Goal: Communication & Community: Answer question/provide support

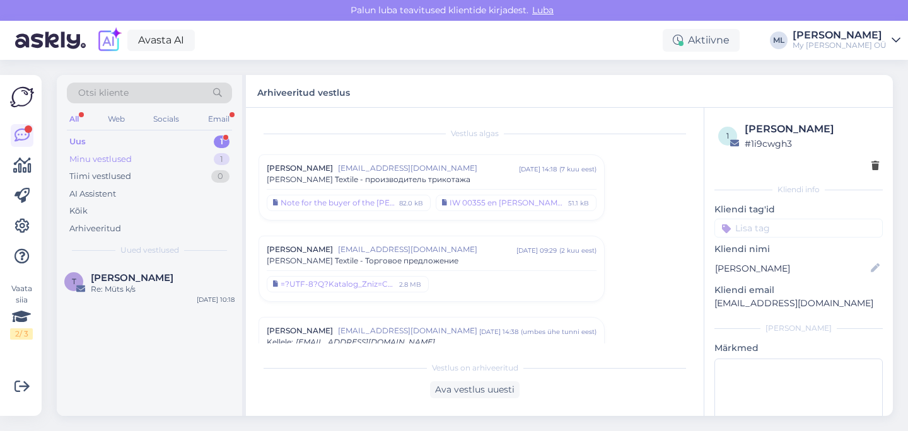
scroll to position [197, 0]
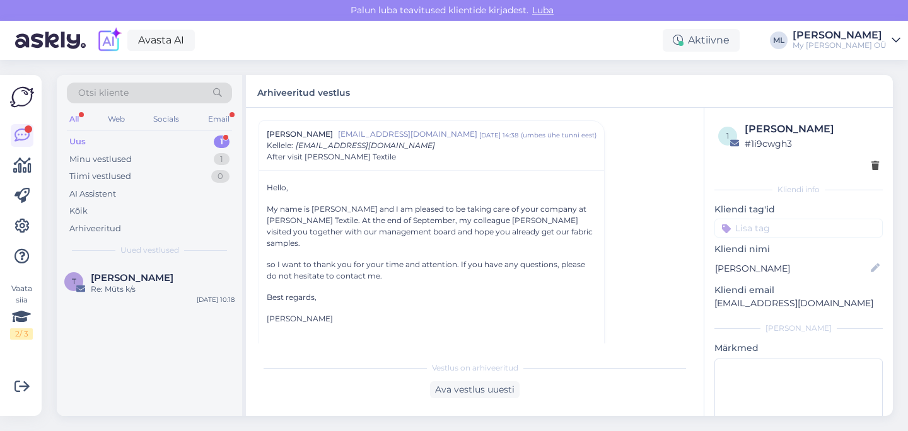
click at [144, 148] on div "Uus 1" at bounding box center [149, 142] width 165 height 18
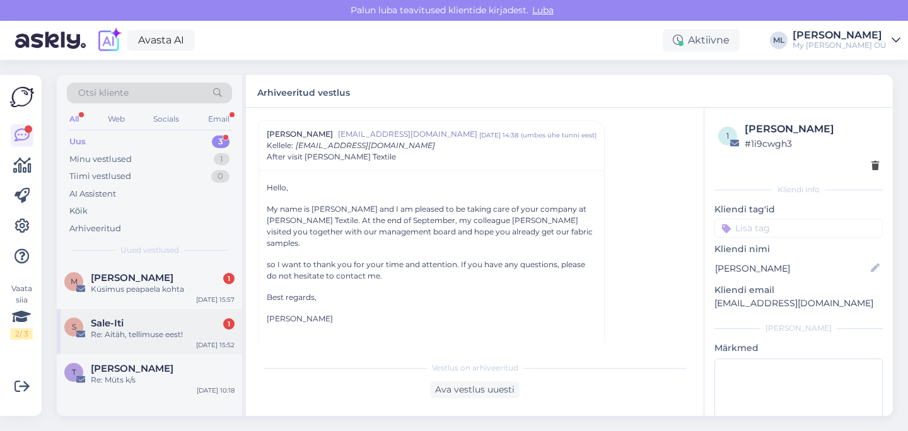
click at [132, 321] on div "Sale-Iti 1" at bounding box center [163, 323] width 144 height 11
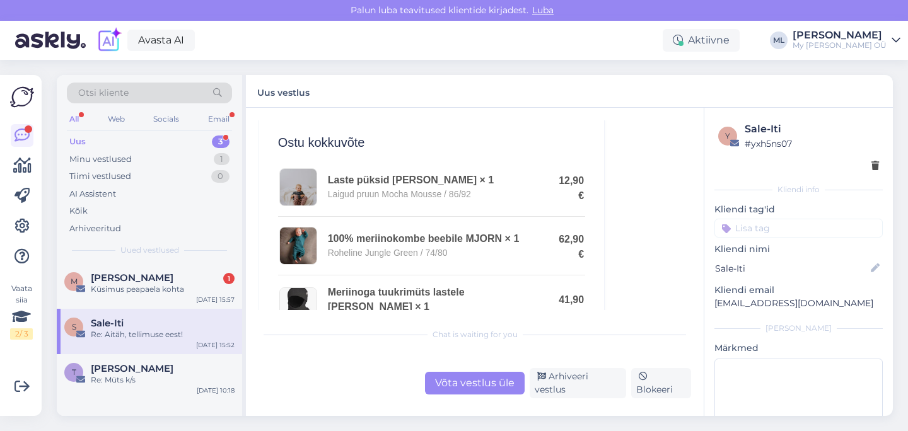
scroll to position [0, 0]
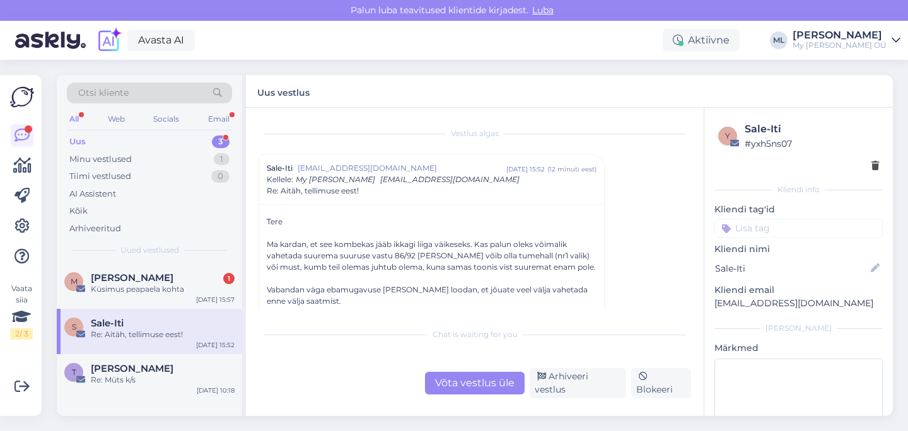
click at [320, 166] on span "[EMAIL_ADDRESS][DOMAIN_NAME]" at bounding box center [402, 168] width 209 height 11
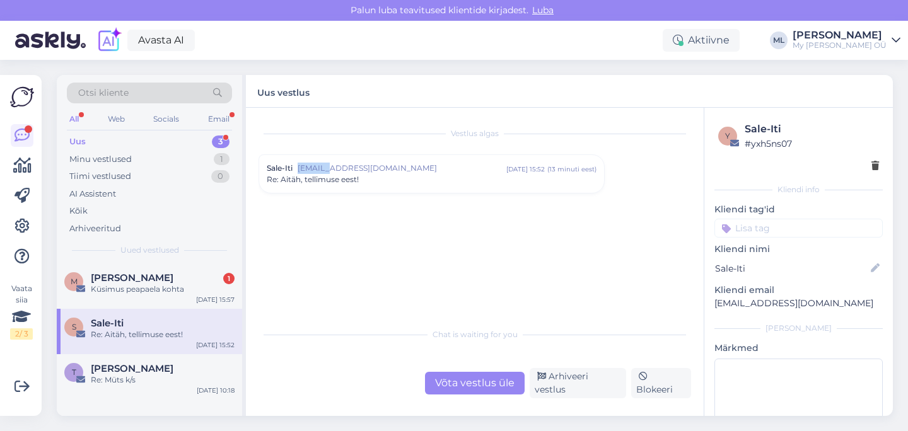
click at [320, 166] on span "[EMAIL_ADDRESS][DOMAIN_NAME]" at bounding box center [402, 168] width 209 height 11
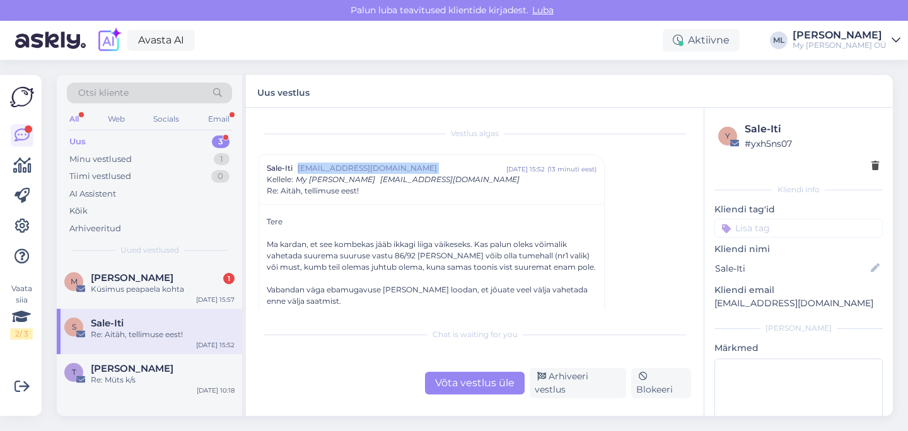
click at [320, 166] on span "[EMAIL_ADDRESS][DOMAIN_NAME]" at bounding box center [402, 168] width 209 height 11
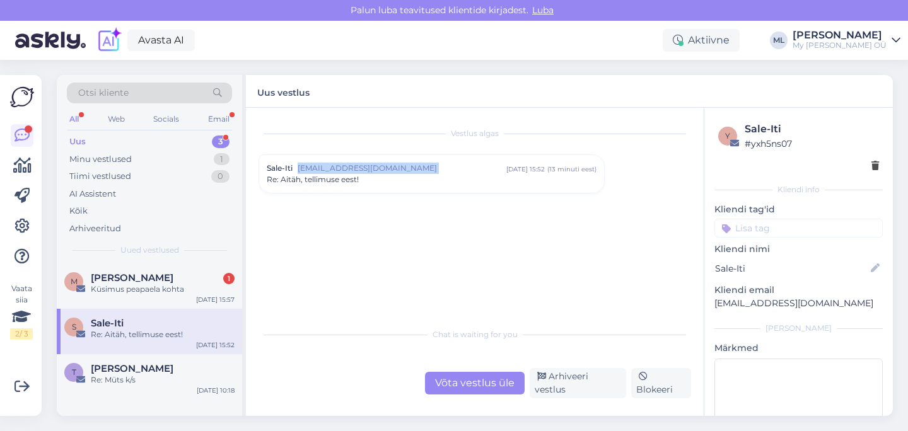
click at [320, 166] on span "[EMAIL_ADDRESS][DOMAIN_NAME]" at bounding box center [402, 168] width 209 height 11
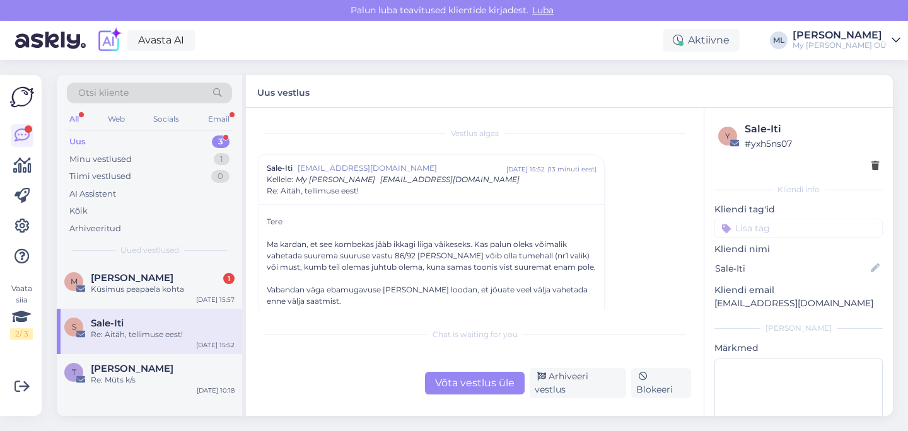
click at [741, 304] on p "[EMAIL_ADDRESS][DOMAIN_NAME]" at bounding box center [798, 303] width 168 height 13
copy div "[EMAIL_ADDRESS][DOMAIN_NAME] [PERSON_NAME]"
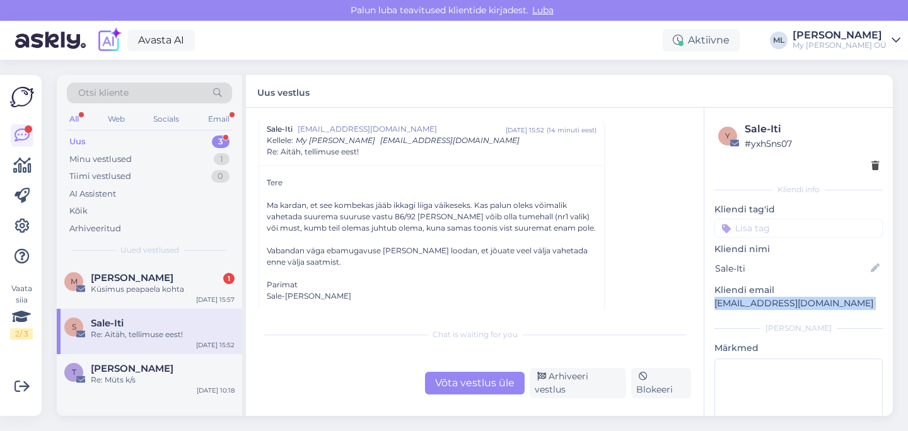
scroll to position [47, 0]
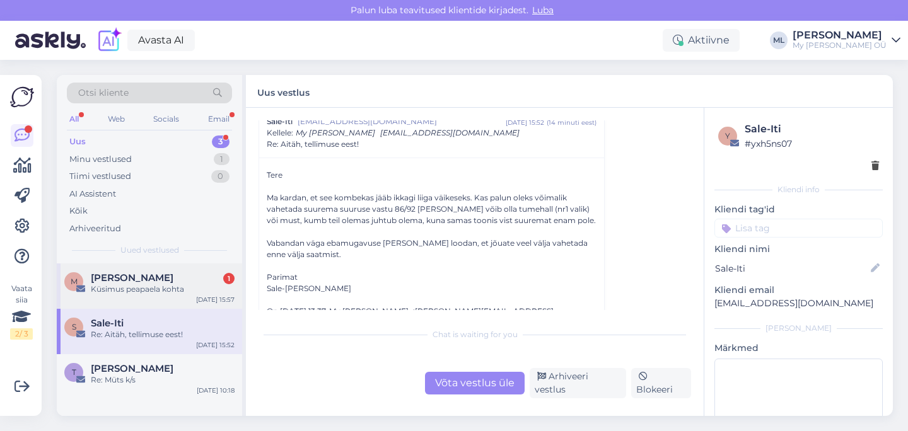
click at [150, 274] on span "[PERSON_NAME]" at bounding box center [132, 277] width 83 height 11
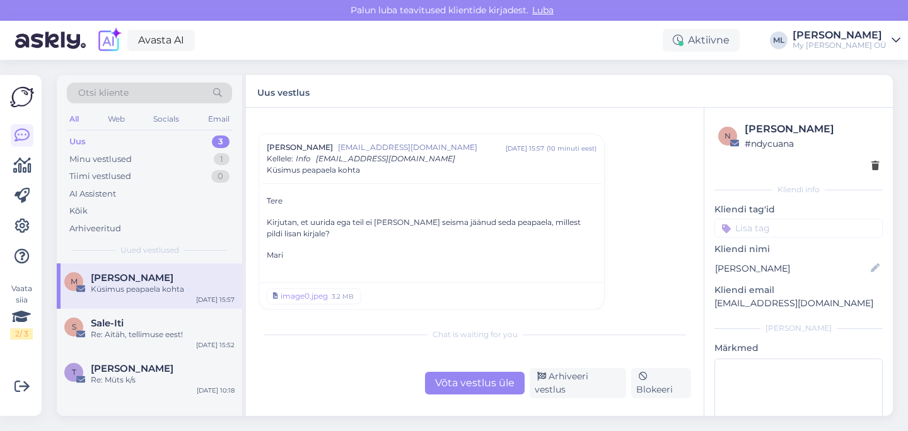
scroll to position [20, 0]
click at [341, 296] on div "3.2 MB" at bounding box center [342, 296] width 25 height 11
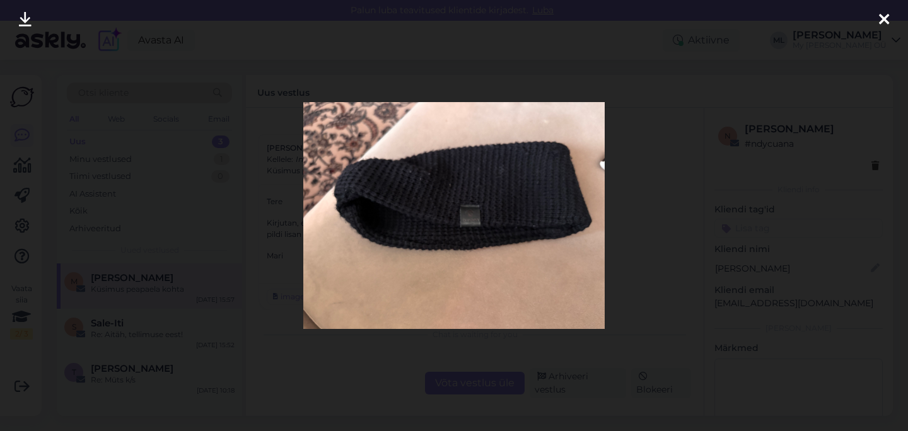
click at [645, 71] on div at bounding box center [454, 215] width 908 height 431
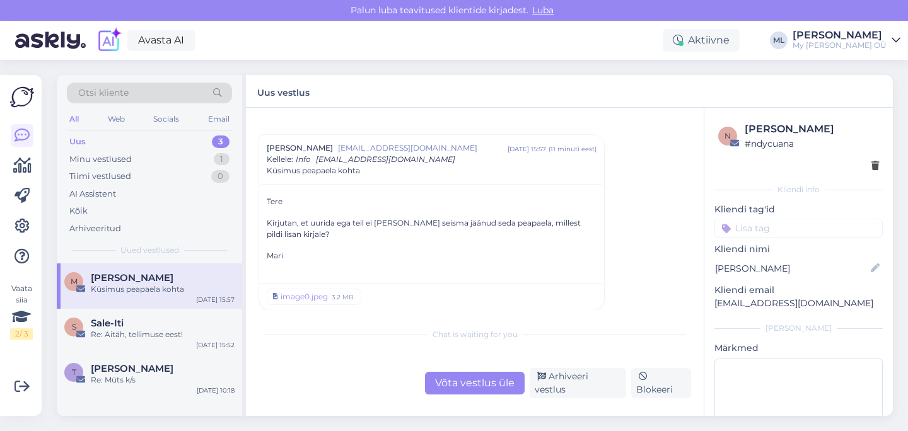
click at [448, 385] on div "Võta vestlus üle" at bounding box center [475, 383] width 100 height 23
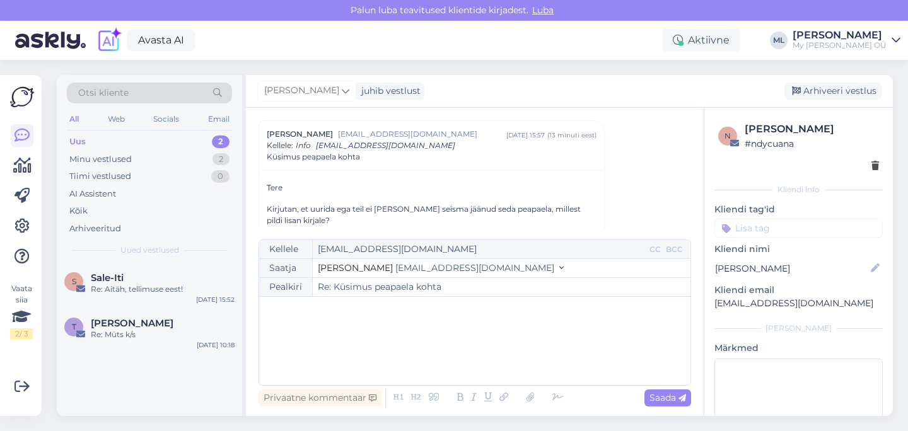
click at [419, 269] on span "[EMAIL_ADDRESS][DOMAIN_NAME]" at bounding box center [474, 267] width 159 height 11
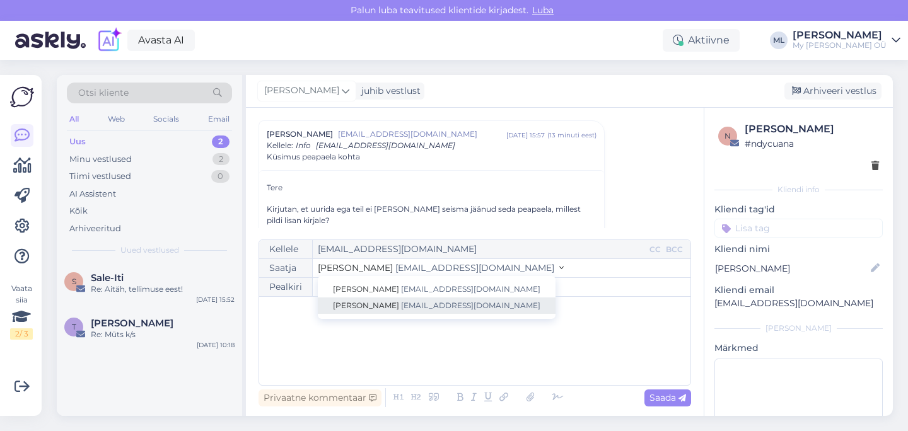
click at [400, 300] on link "[PERSON_NAME] [EMAIL_ADDRESS][DOMAIN_NAME]" at bounding box center [437, 306] width 238 height 16
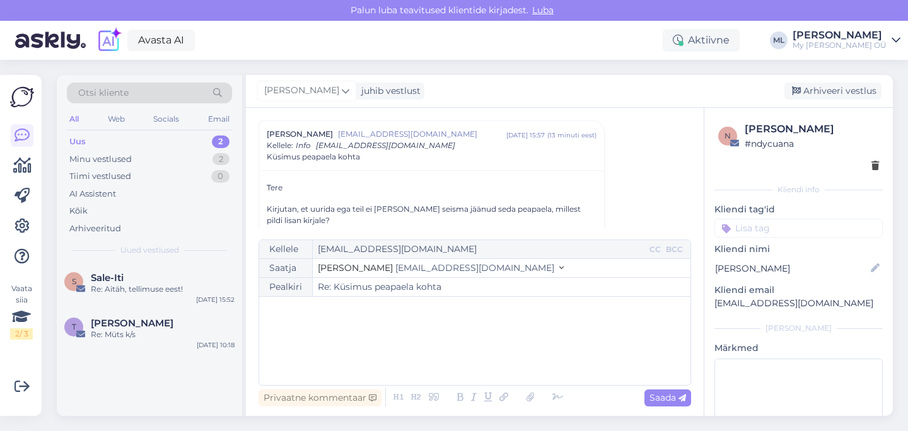
click at [324, 340] on div "﻿" at bounding box center [474, 341] width 419 height 76
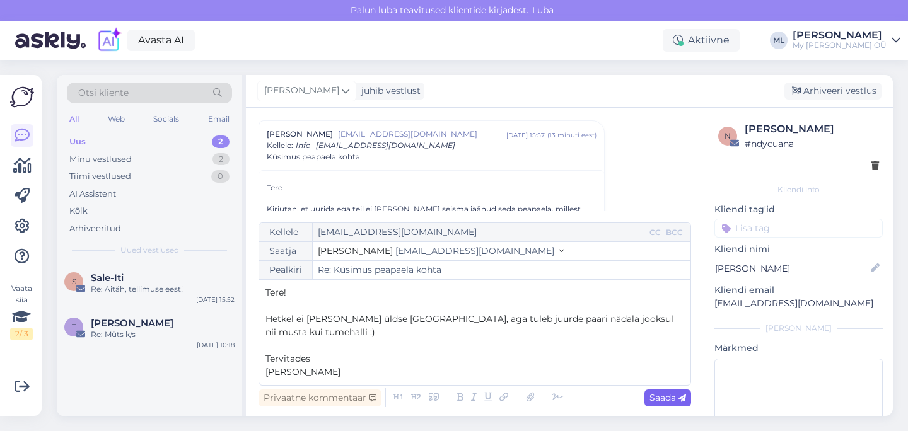
click at [669, 405] on div "Saada" at bounding box center [667, 398] width 47 height 17
type input "Re: Re: Küsimus peapaela kohta"
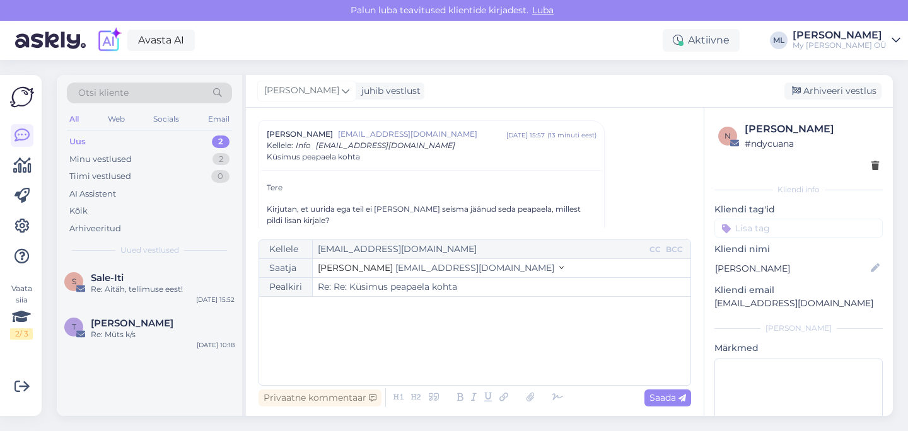
scroll to position [212, 0]
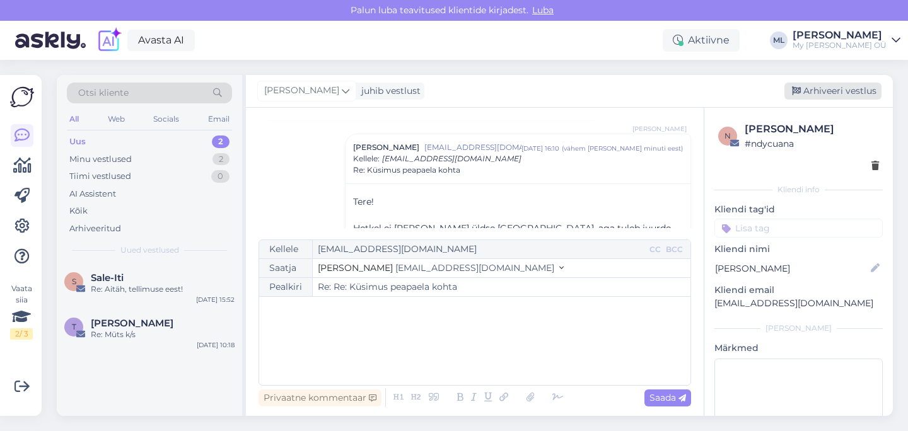
click at [832, 92] on div "Arhiveeri vestlus" at bounding box center [832, 91] width 97 height 17
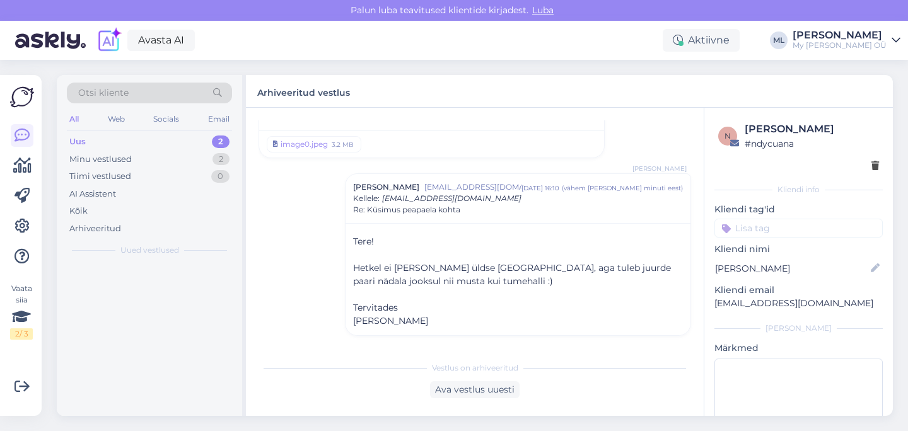
scroll to position [173, 0]
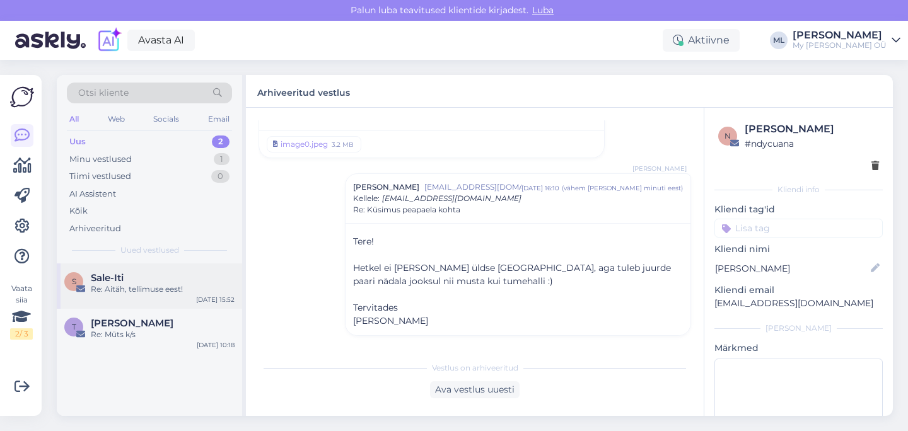
click at [131, 286] on div "Re: Aitäh, tellimuse eest!" at bounding box center [163, 289] width 144 height 11
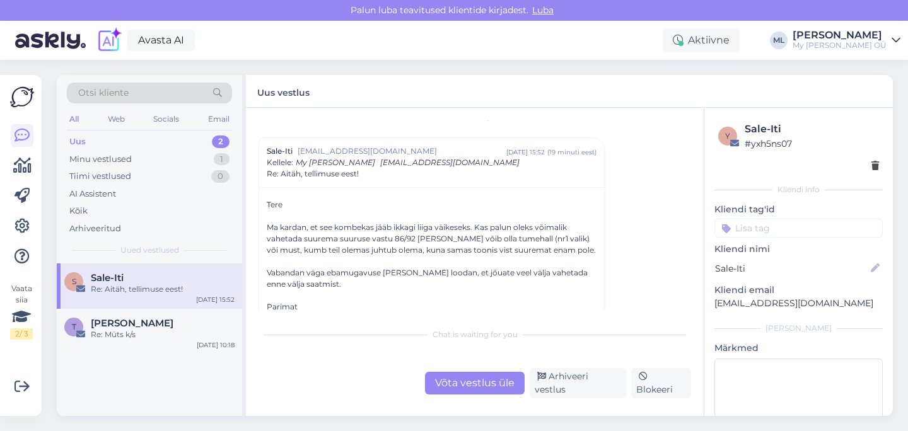
scroll to position [87, 0]
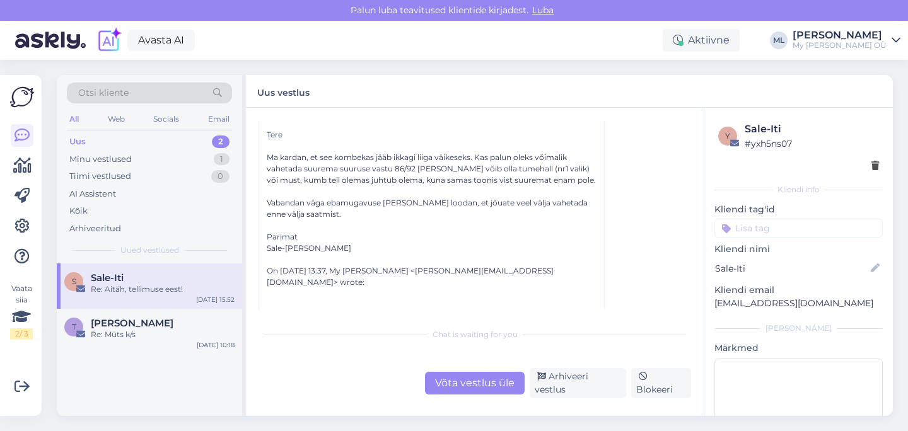
click at [461, 393] on div "Võta vestlus üle" at bounding box center [475, 383] width 100 height 23
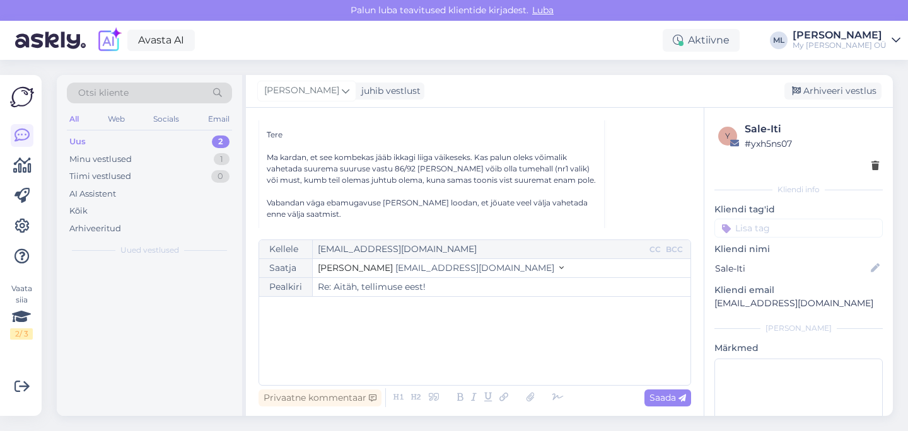
scroll to position [34, 0]
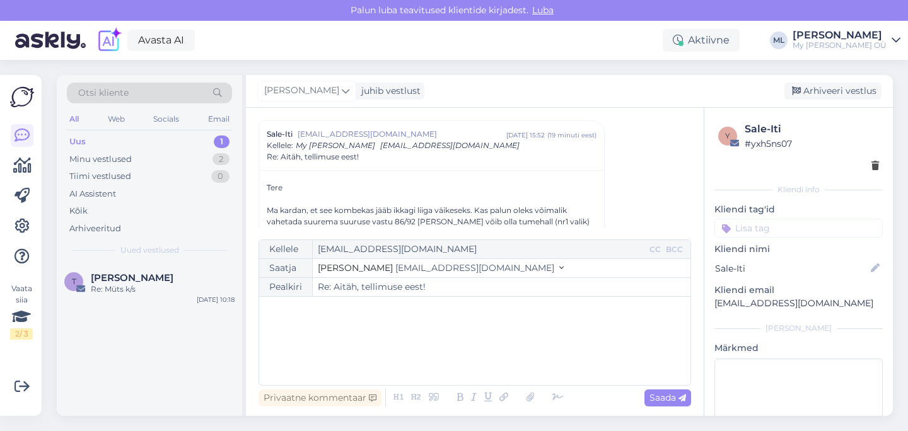
click at [434, 260] on div "Saatja Stella [EMAIL_ADDRESS][DOMAIN_NAME]" at bounding box center [474, 268] width 431 height 19
click at [432, 270] on span "[EMAIL_ADDRESS][DOMAIN_NAME]" at bounding box center [474, 267] width 159 height 11
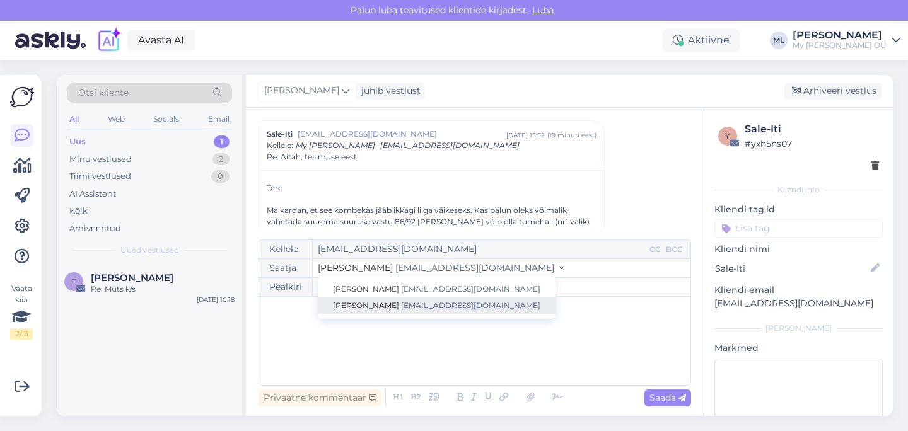
click at [338, 304] on span "[PERSON_NAME]" at bounding box center [366, 305] width 66 height 9
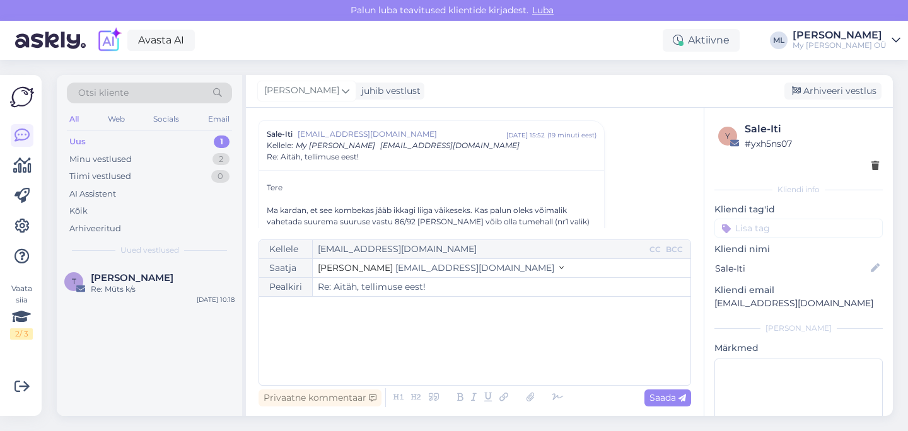
click at [313, 316] on p "﻿" at bounding box center [474, 309] width 419 height 13
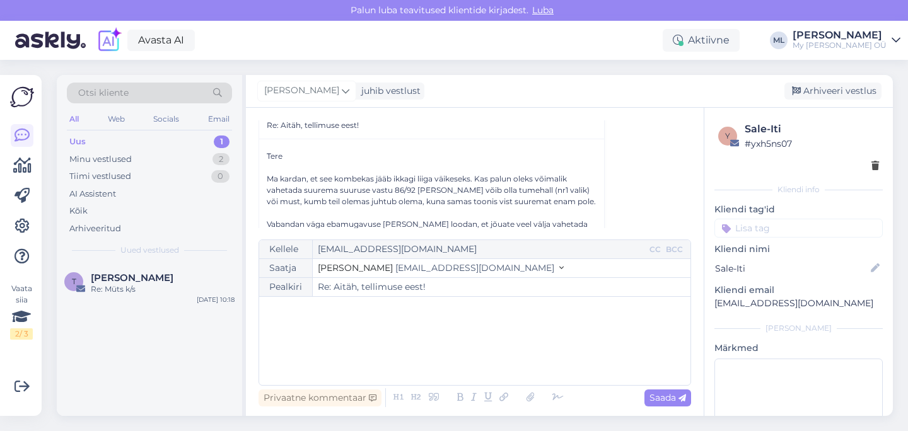
scroll to position [64, 0]
click at [320, 327] on div "﻿" at bounding box center [474, 341] width 419 height 76
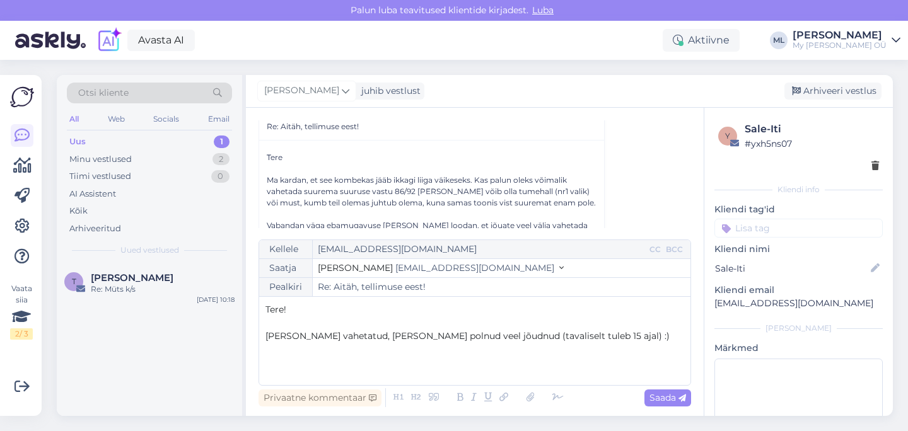
click at [458, 341] on span "[PERSON_NAME] vahetatud, [PERSON_NAME] polnud veel jõudnud (tavaliselt tuleb 15…" at bounding box center [467, 335] width 404 height 11
click at [664, 337] on span "[PERSON_NAME] vahetatud, [PERSON_NAME] polnud veel [PERSON_NAME] millegi pärast…" at bounding box center [464, 342] width 398 height 25
click at [427, 352] on p "[PERSON_NAME] vahetatud, [PERSON_NAME] polnud veel [PERSON_NAME] millegi pärast…" at bounding box center [474, 343] width 419 height 26
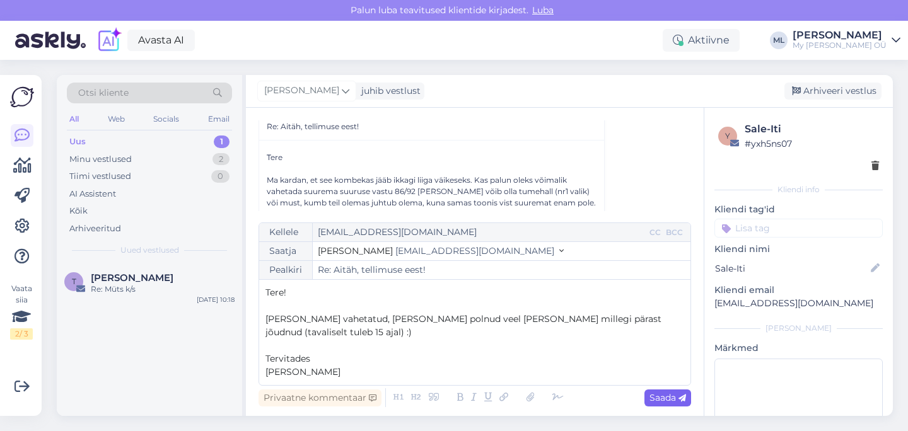
click at [663, 405] on div "Saada" at bounding box center [667, 398] width 47 height 17
type input "Re: Aitäh, tellimuse eest!"
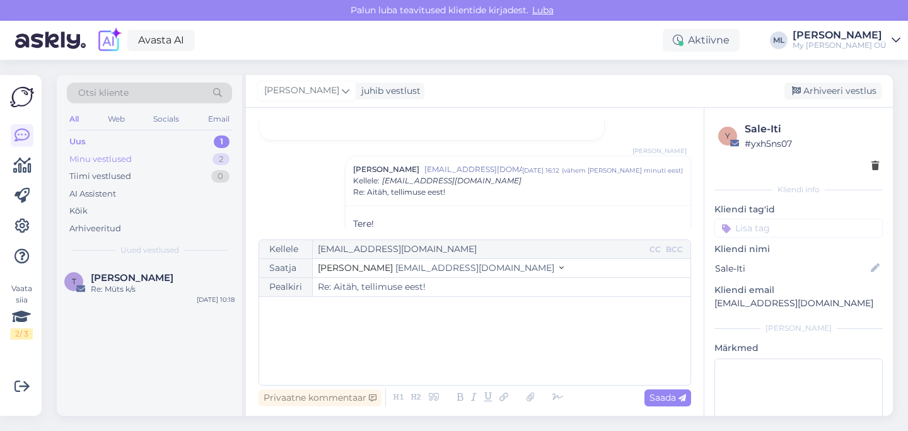
click at [152, 163] on div "Minu vestlused 2" at bounding box center [149, 160] width 165 height 18
click at [84, 142] on div "Uus" at bounding box center [77, 142] width 16 height 13
click at [119, 288] on div "Re: Müts k/s" at bounding box center [163, 289] width 144 height 11
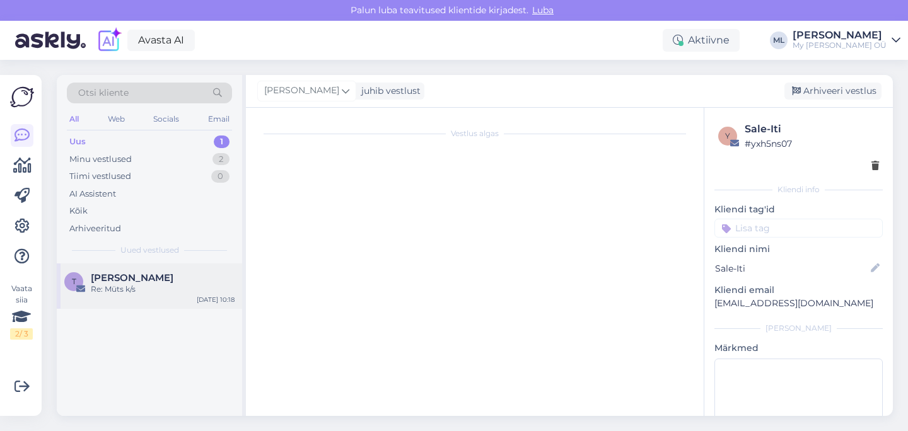
scroll to position [202, 0]
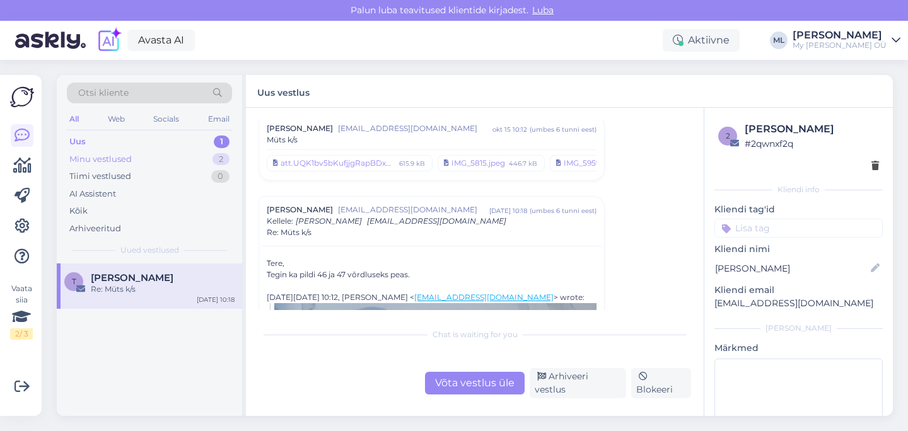
click at [83, 163] on div "Minu vestlused" at bounding box center [100, 159] width 62 height 13
